Goal: Information Seeking & Learning: Find specific fact

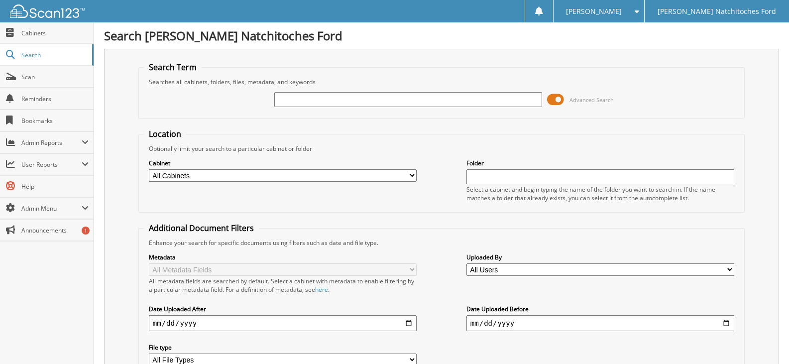
click at [404, 173] on select "All Cabinets ACCOUNTS PAYABLE ACCOUNTS PAYABLE JG ACCOUNTS RECEIVABLE ACTIVE EM…" at bounding box center [283, 175] width 268 height 12
select select "4580"
click at [149, 169] on select "All Cabinets ACCOUNTS PAYABLE ACCOUNTS PAYABLE JG ACCOUNTS RECEIVABLE ACTIVE EM…" at bounding box center [283, 175] width 268 height 12
click at [287, 96] on input "text" at bounding box center [408, 99] width 268 height 15
type input "FT30367"
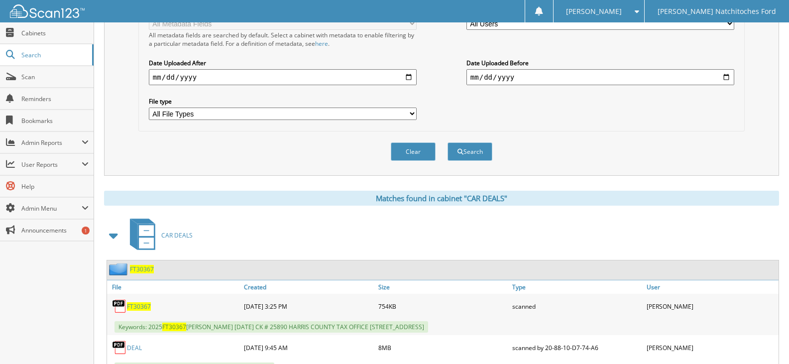
scroll to position [331, 0]
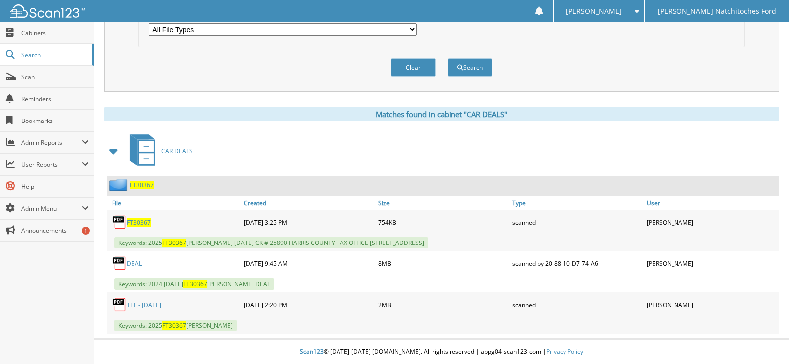
click at [141, 218] on span "FT30367" at bounding box center [139, 222] width 24 height 8
click at [130, 305] on link "TTL - [DATE]" at bounding box center [144, 305] width 34 height 8
click at [137, 263] on link "DEAL" at bounding box center [134, 263] width 15 height 8
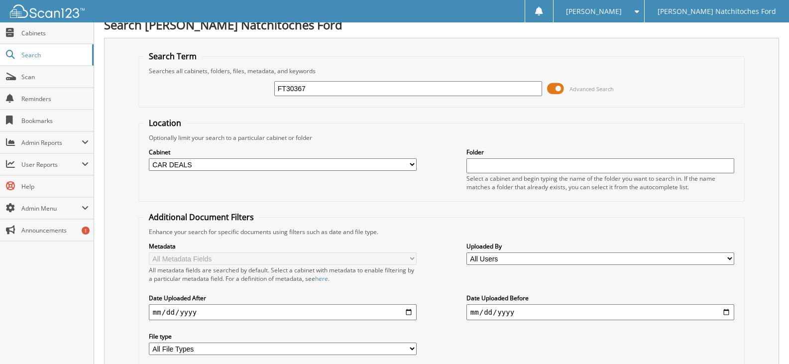
scroll to position [0, 0]
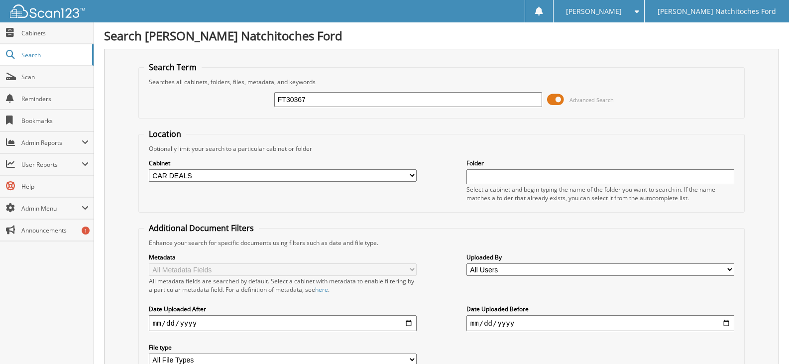
drag, startPoint x: 284, startPoint y: 102, endPoint x: 251, endPoint y: 105, distance: 33.0
click at [251, 105] on div "FT30367 Advanced Search" at bounding box center [441, 99] width 595 height 27
type input "UT69140P"
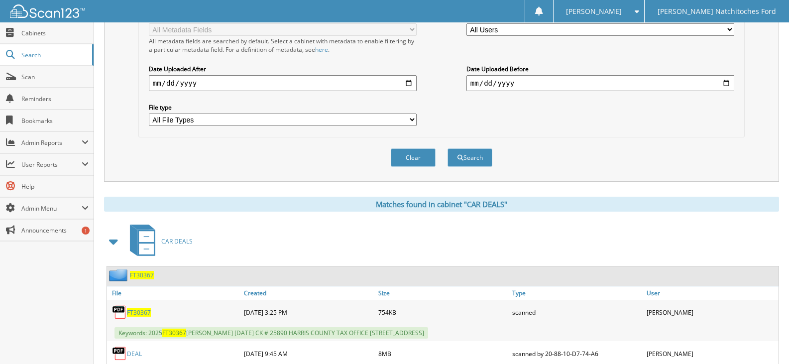
scroll to position [249, 0]
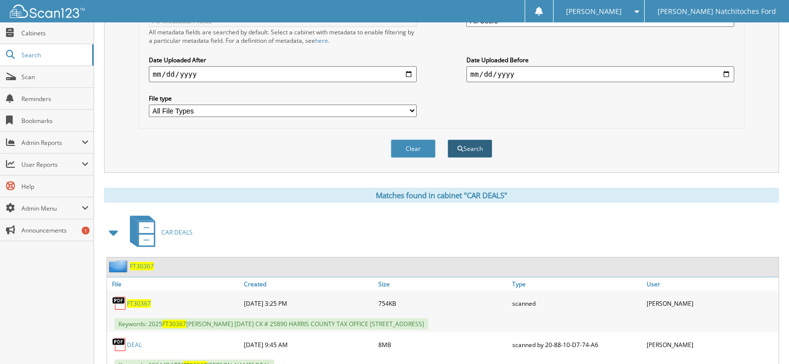
click at [469, 143] on button "Search" at bounding box center [469, 148] width 45 height 18
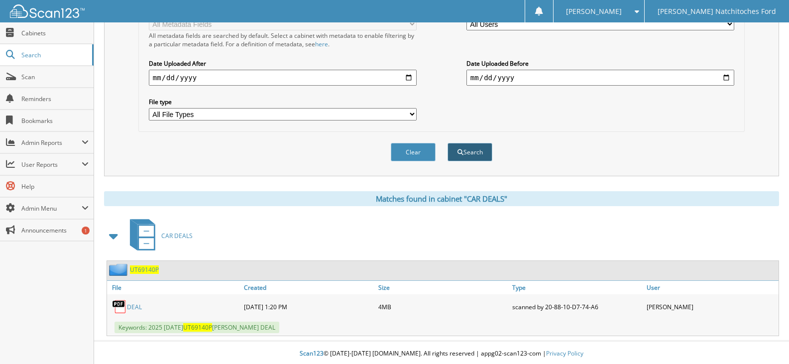
scroll to position [248, 0]
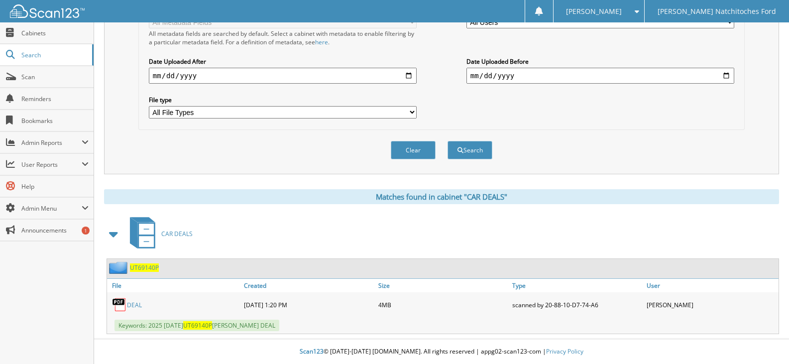
click at [136, 305] on link "DEAL" at bounding box center [134, 305] width 15 height 8
